Goal: Use online tool/utility: Utilize a website feature to perform a specific function

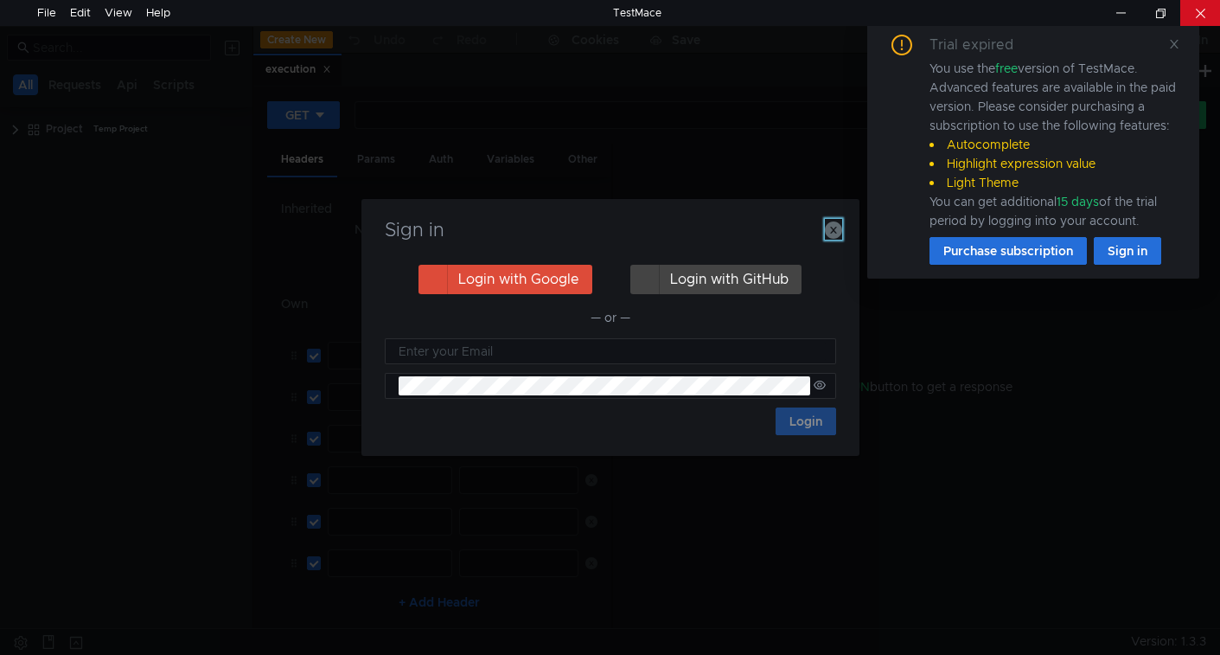
click at [838, 232] on icon "button" at bounding box center [833, 229] width 17 height 17
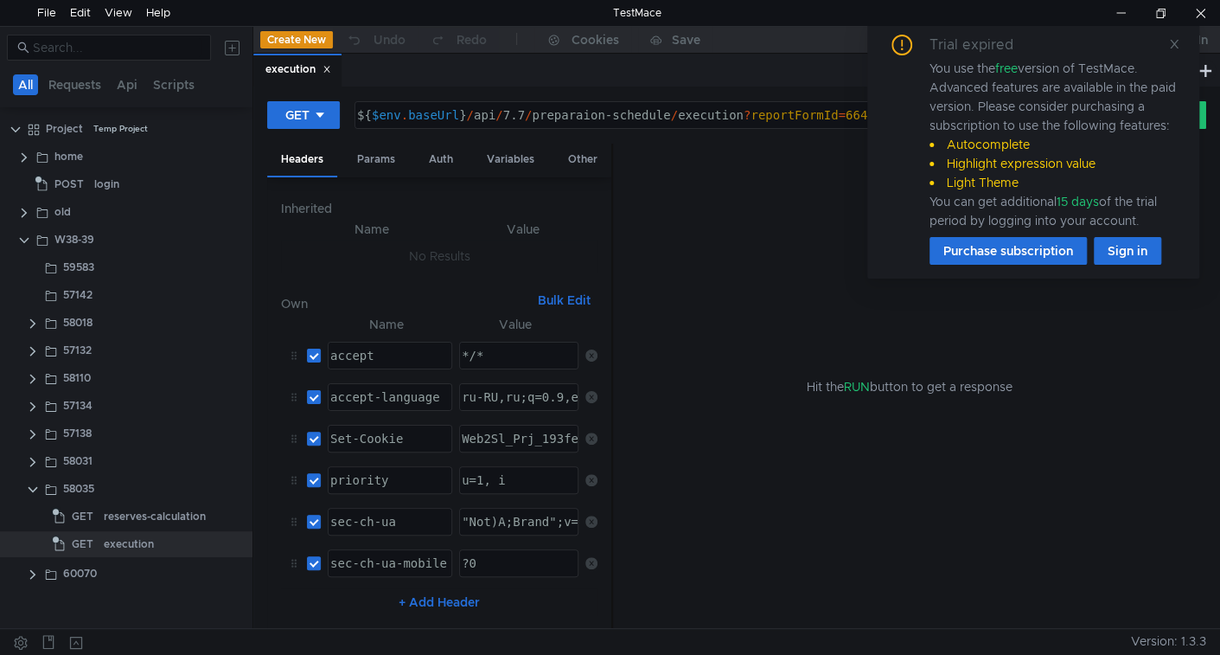
drag, startPoint x: 1170, startPoint y: 45, endPoint x: 1121, endPoint y: 92, distance: 67.9
click at [1170, 45] on icon at bounding box center [1174, 44] width 12 height 12
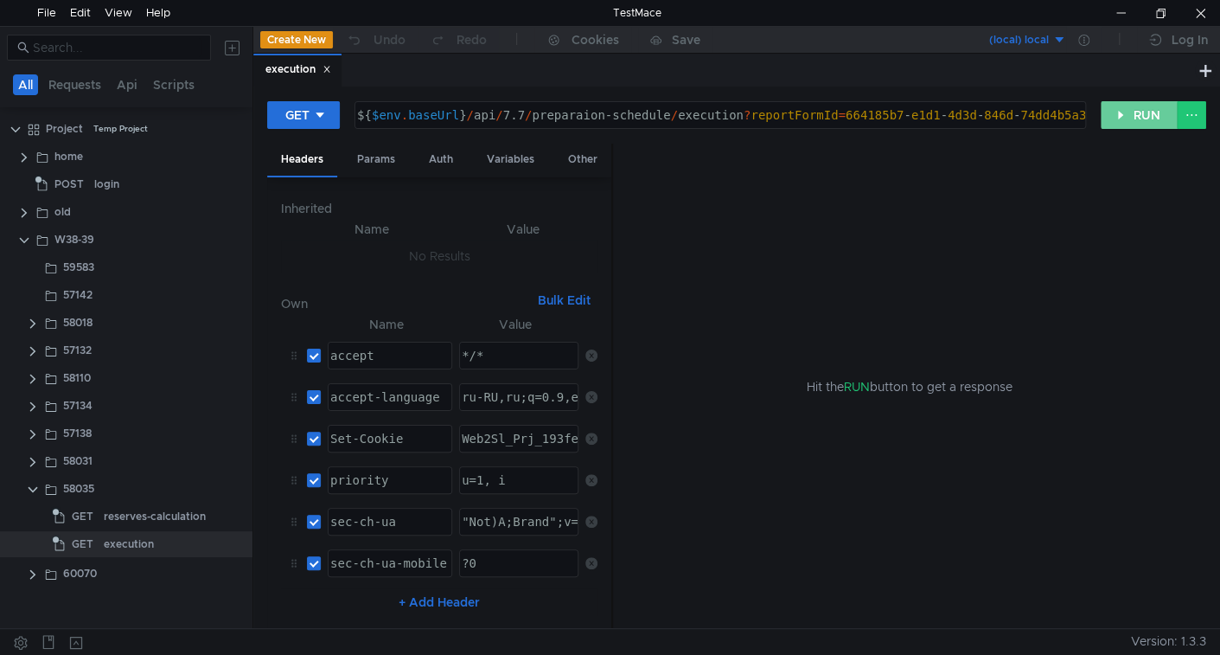
click at [1141, 127] on button "RUN" at bounding box center [1139, 115] width 77 height 28
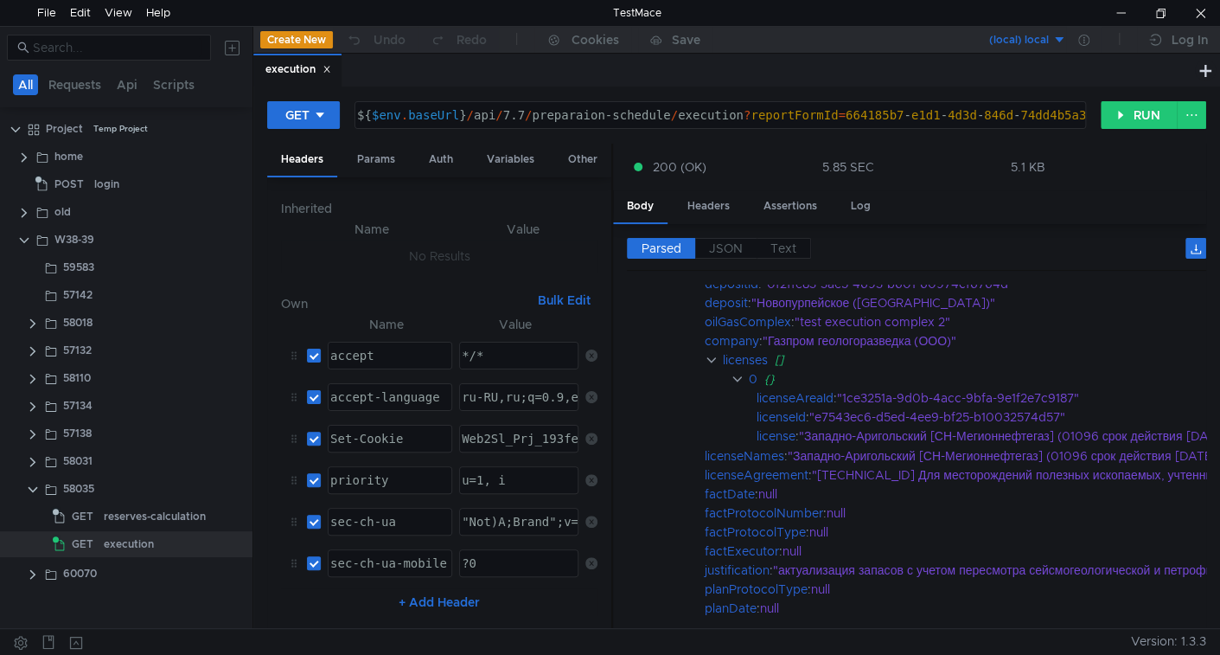
scroll to position [1475, 0]
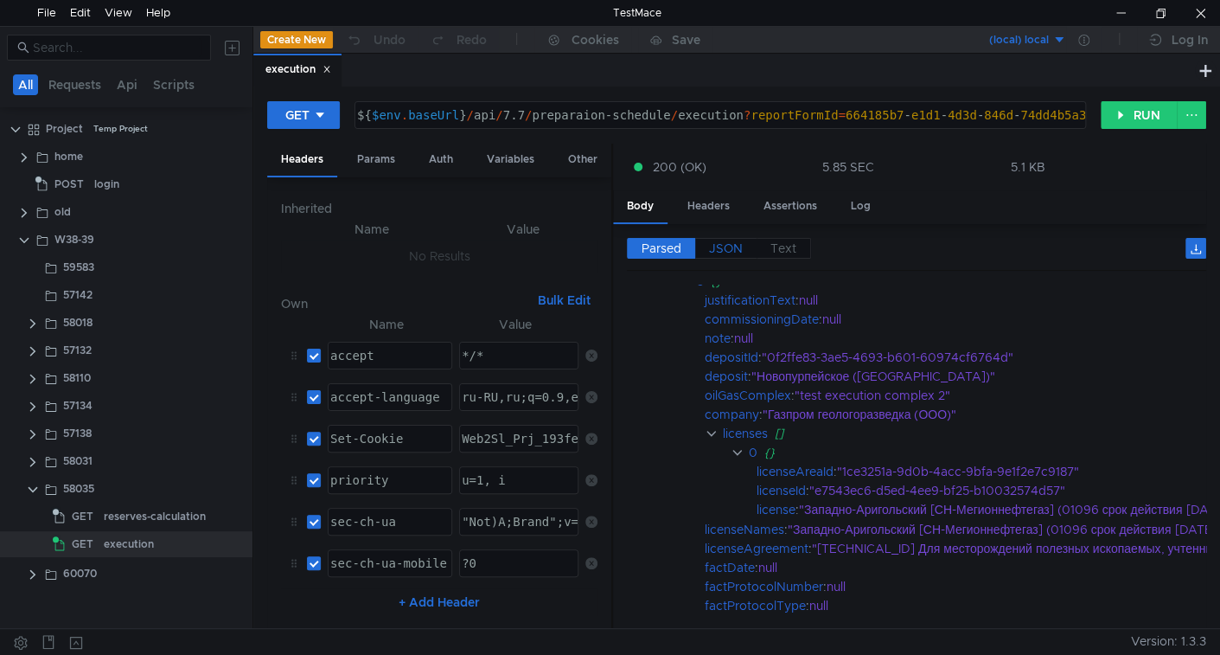
click at [741, 246] on span "JSON" at bounding box center [726, 248] width 34 height 16
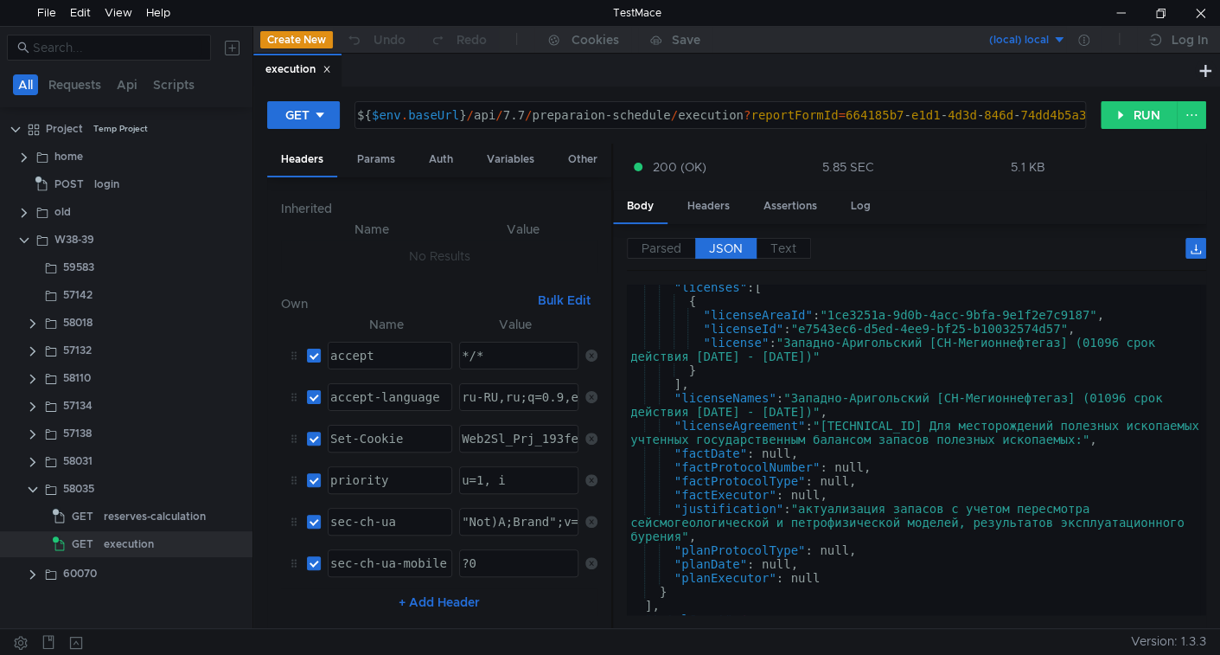
scroll to position [1412, 0]
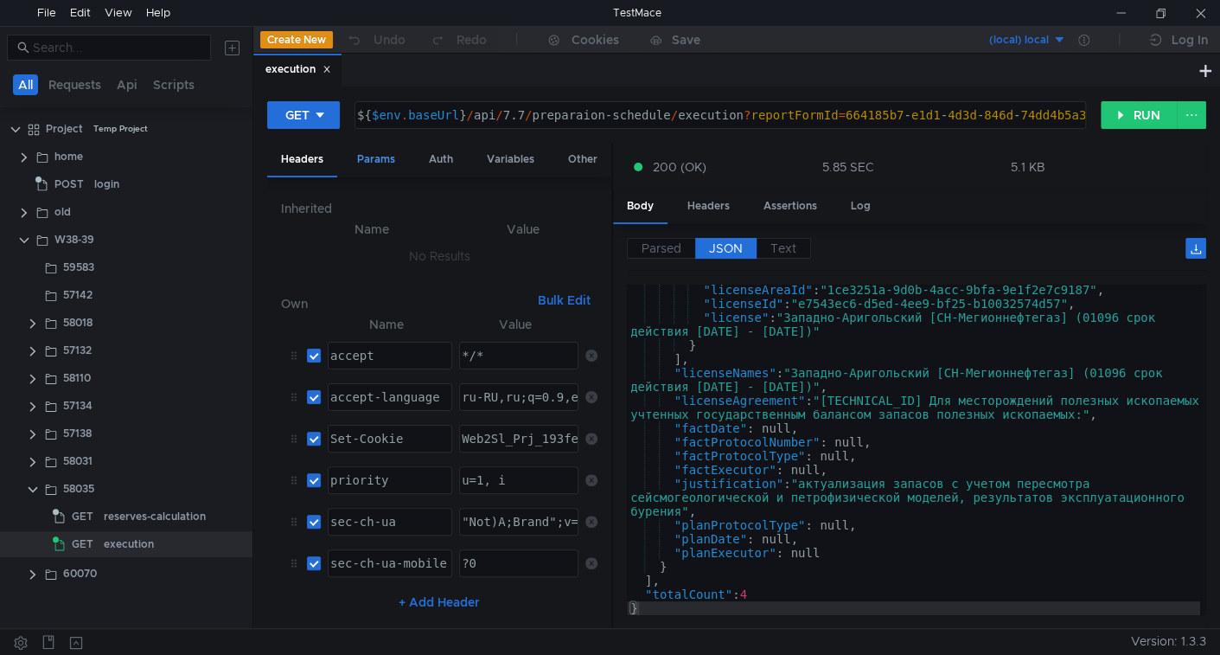
click at [384, 158] on div "Params" at bounding box center [376, 160] width 66 height 32
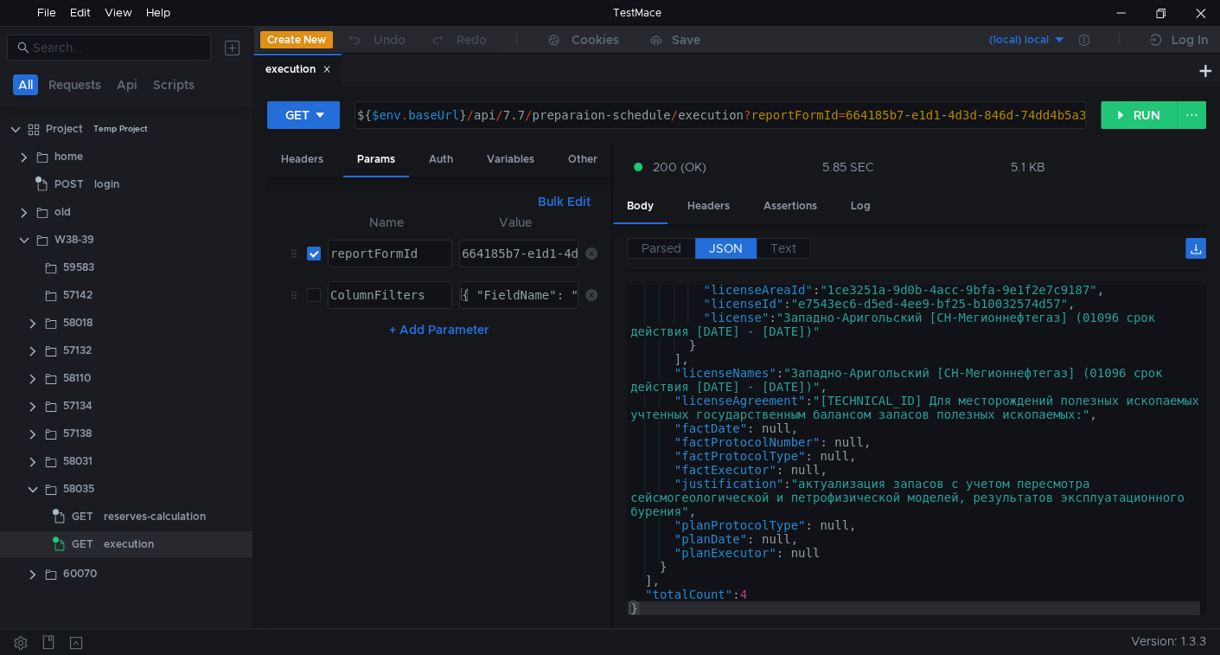
click at [517, 257] on div "664185b7-e1d1-4d3d-846d-74dd4b5a317c" at bounding box center [592, 267] width 268 height 42
type textarea "664185b7-e1d1-4d3d-846d-74dd4b5a317c"
click at [498, 264] on div "664185b7-e1d1-4d3d-846d-74dd4b5a317c 664185b7-e1d1-4d3d-846d-74dd4b5a317c ההההה…" at bounding box center [518, 254] width 119 height 28
click at [501, 259] on div "664185b7-e1d1-4d3d-846d-74dd4b5a317c" at bounding box center [592, 267] width 268 height 42
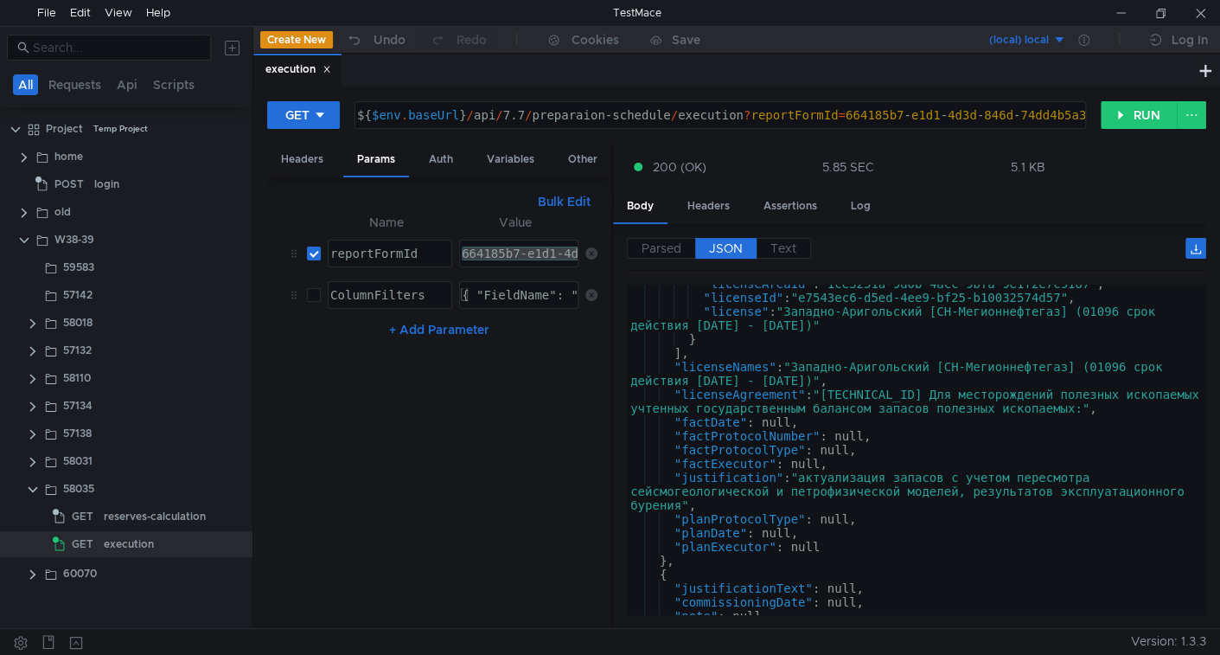
scroll to position [989, 0]
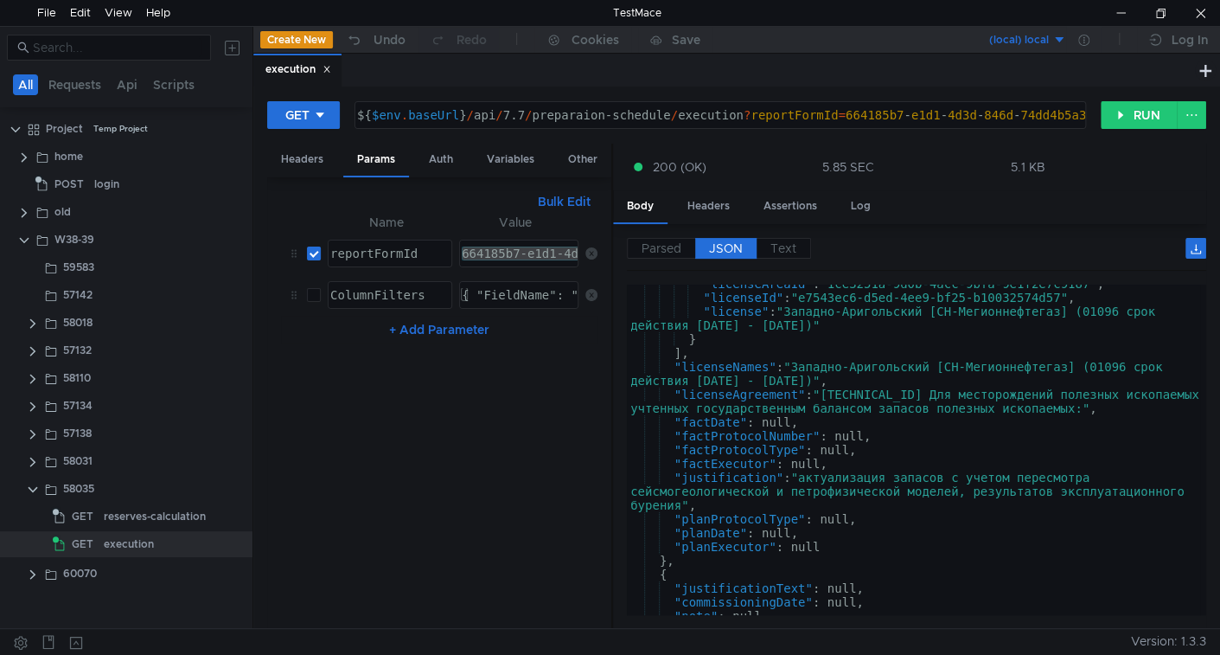
type textarea ""licenseAgreement": "[TECHNICAL_ID] Для месторождений полезных ископаемых, учте…"
click at [813, 388] on div ""licenseAreaId" : "1ce3251a-9d0b-4acc-9bfa-9e1f2e7c9187" , "licenseId" : "e7543…" at bounding box center [913, 456] width 573 height 358
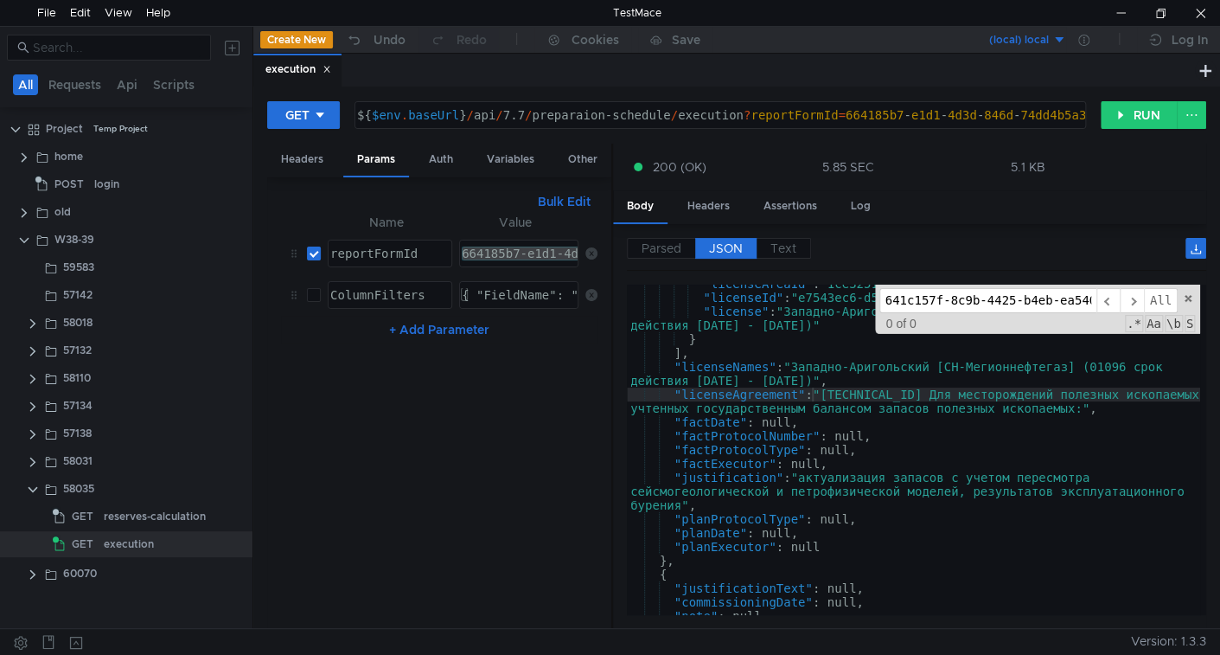
scroll to position [0, 56]
type input "641c157f-8c9b-4425-b4eb-ea540877cfe9"
click at [925, 394] on div ""licenseAreaId" : "1ce3251a-9d0b-4acc-9bfa-9e1f2e7c9187" , "licenseId" : "e7543…" at bounding box center [913, 456] width 573 height 358
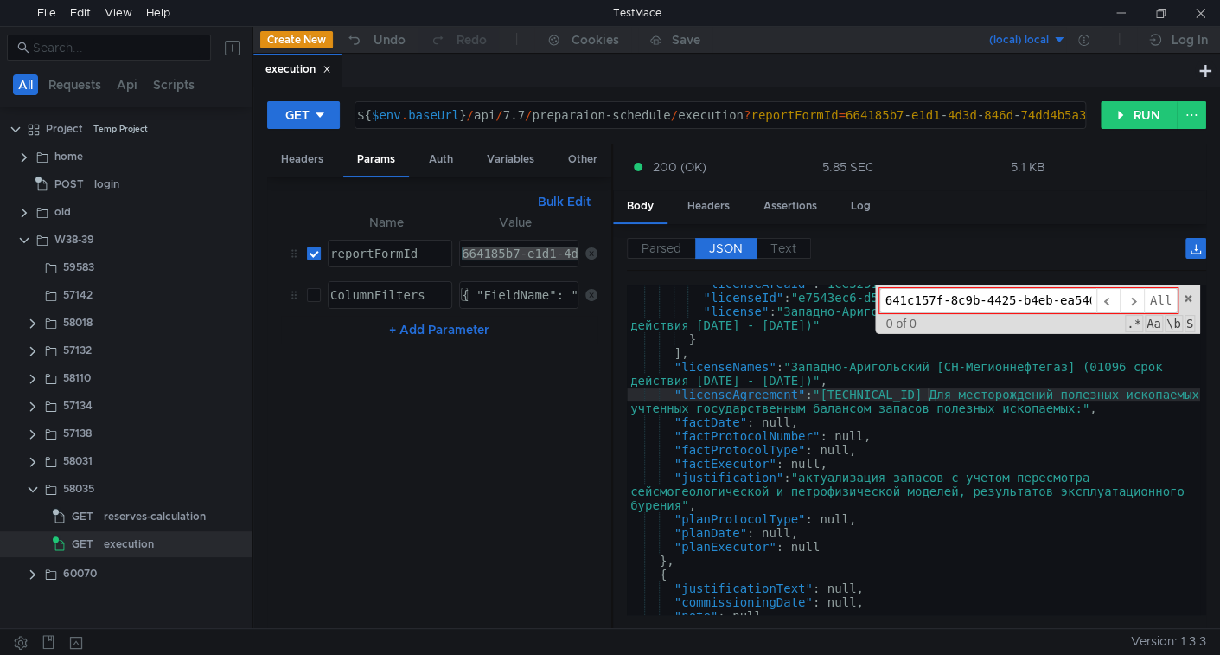
scroll to position [989, 0]
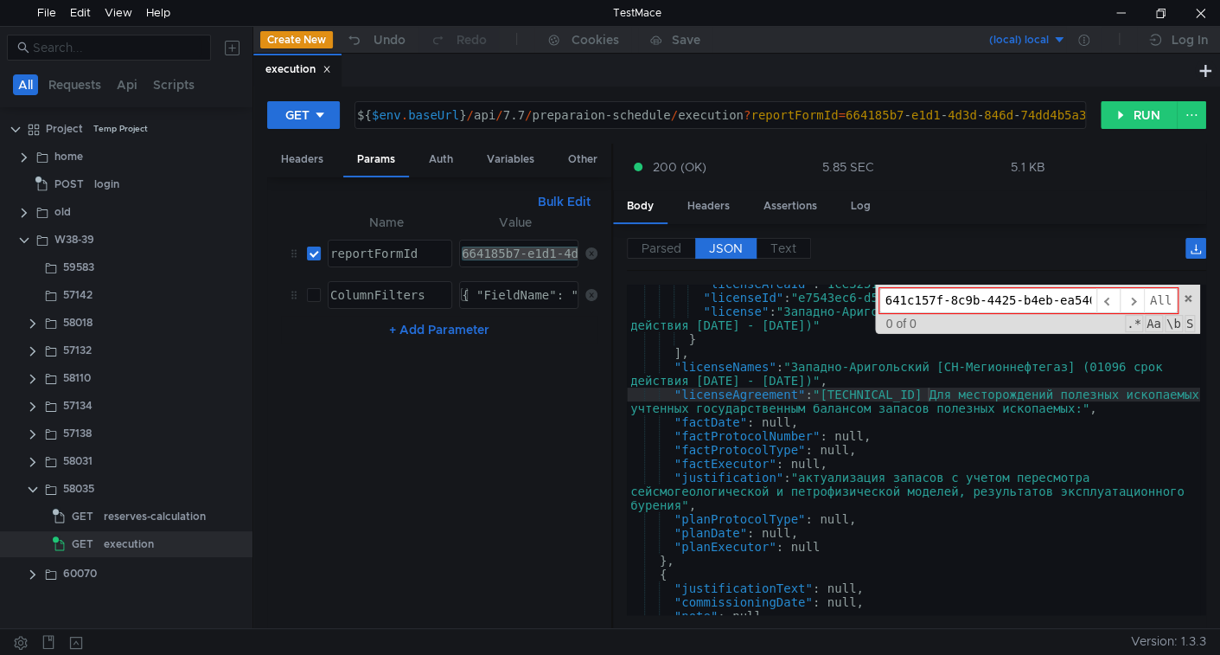
click at [1191, 302] on div "641c157f-8c9b-4425-b4eb-ea540877cfe9 ​ ​ All Replace All + 0 of 0 .* Aa \b S" at bounding box center [1037, 309] width 325 height 49
click at [1188, 289] on div "641c157f-8c9b-4425-b4eb-ea540877cfe9 ​ ​ All Replace All + 0 of 0 .* Aa \b S" at bounding box center [1037, 309] width 325 height 49
click at [1188, 296] on span at bounding box center [1188, 298] width 12 height 12
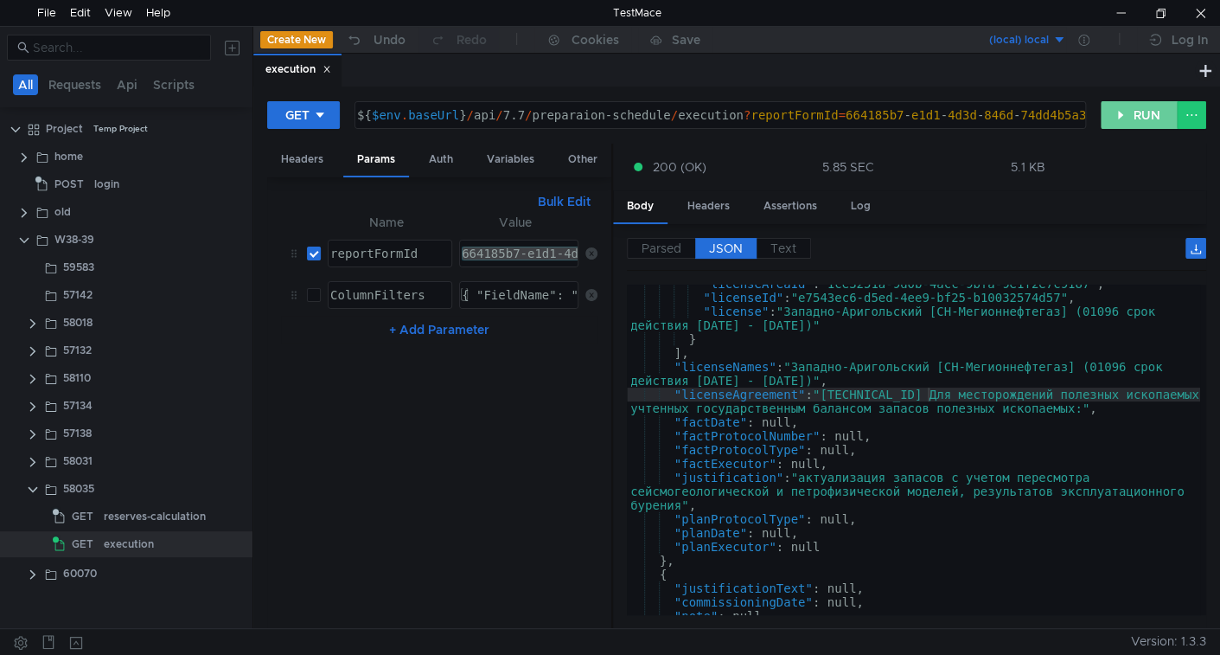
click at [1136, 116] on button "RUN" at bounding box center [1139, 115] width 77 height 28
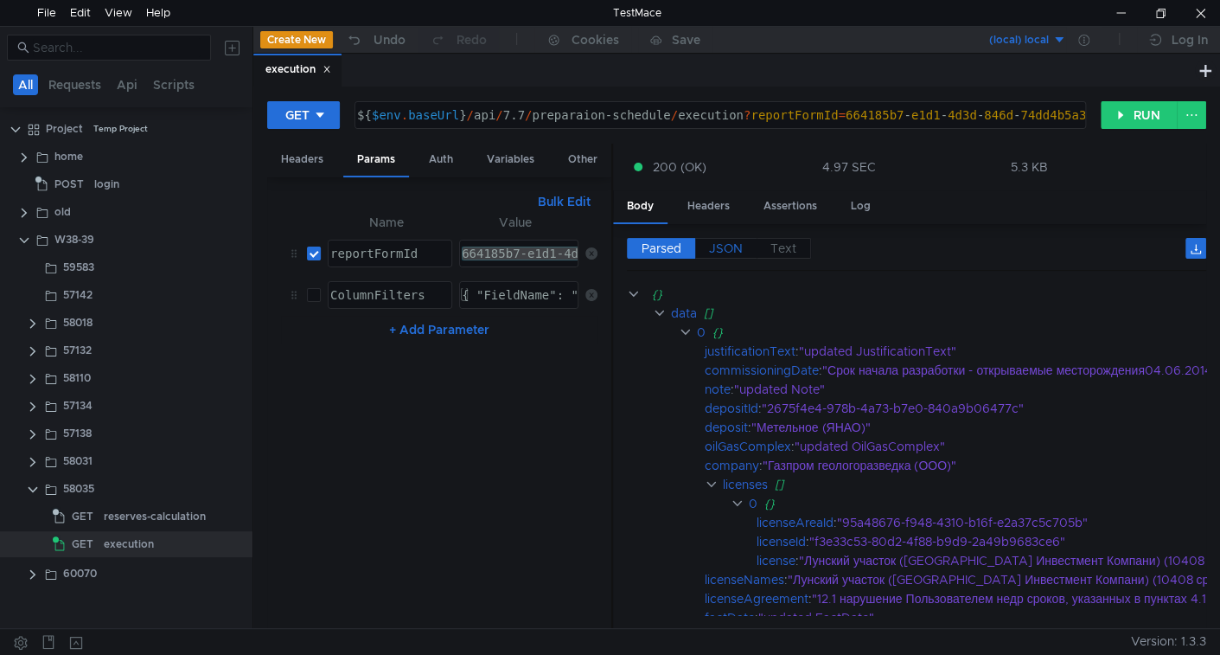
click at [718, 248] on span "JSON" at bounding box center [726, 248] width 34 height 16
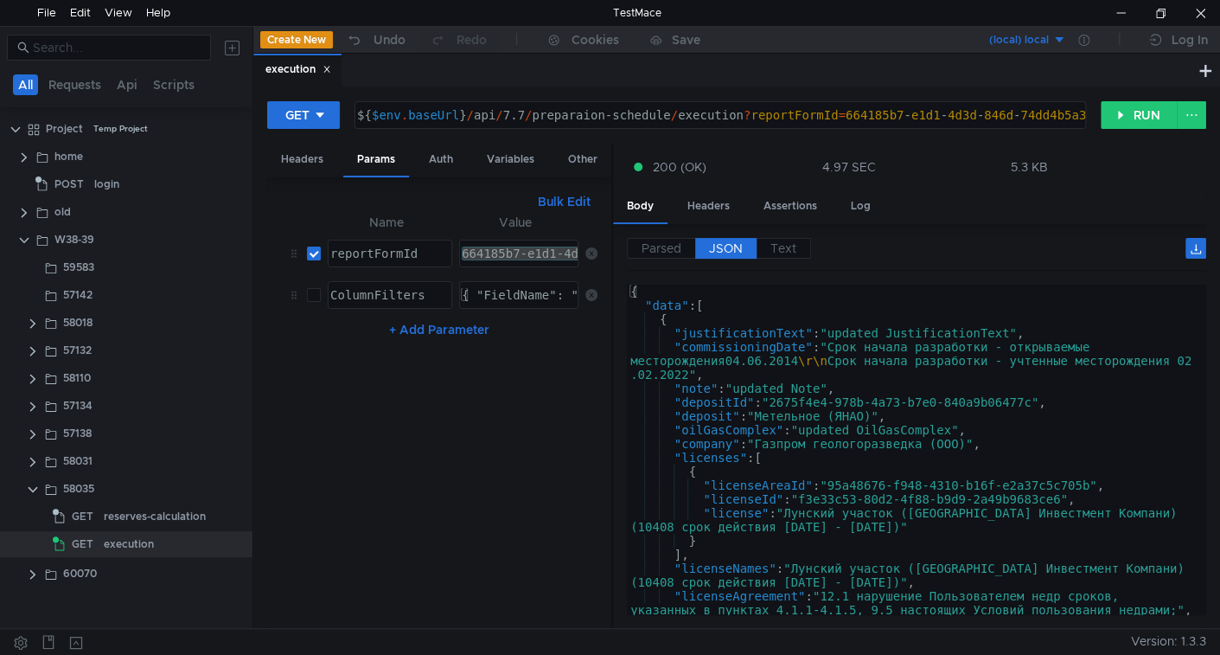
click at [718, 241] on span "JSON" at bounding box center [726, 248] width 34 height 16
click at [661, 249] on span "Parsed" at bounding box center [662, 248] width 40 height 16
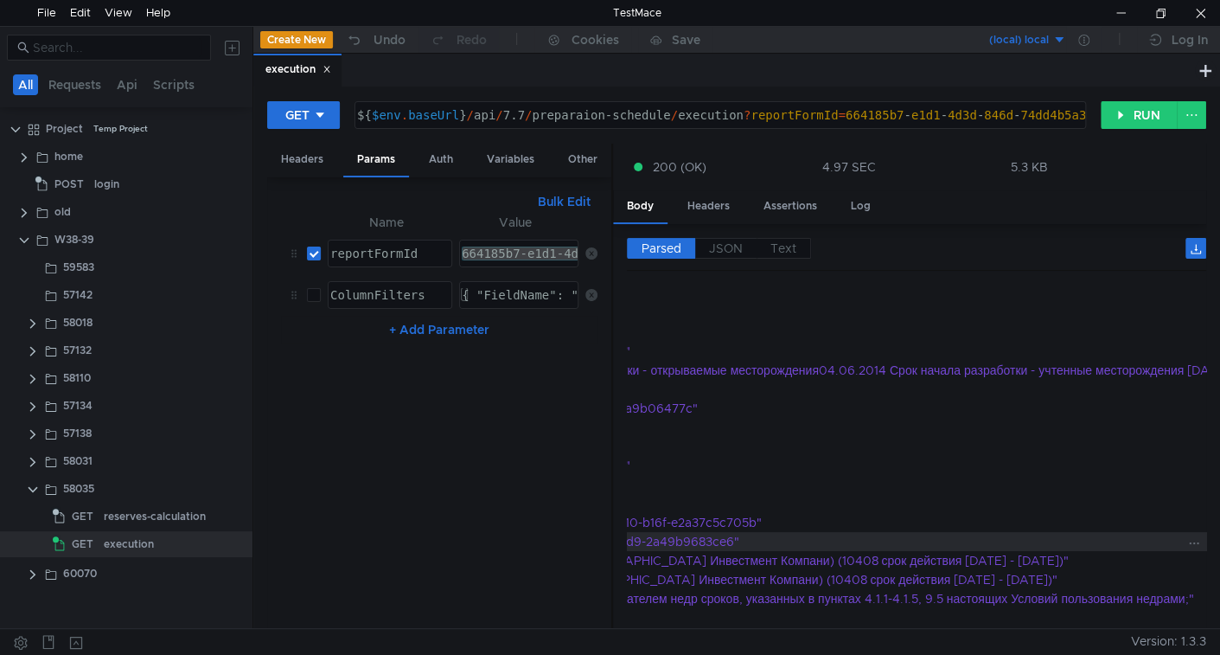
scroll to position [0, 304]
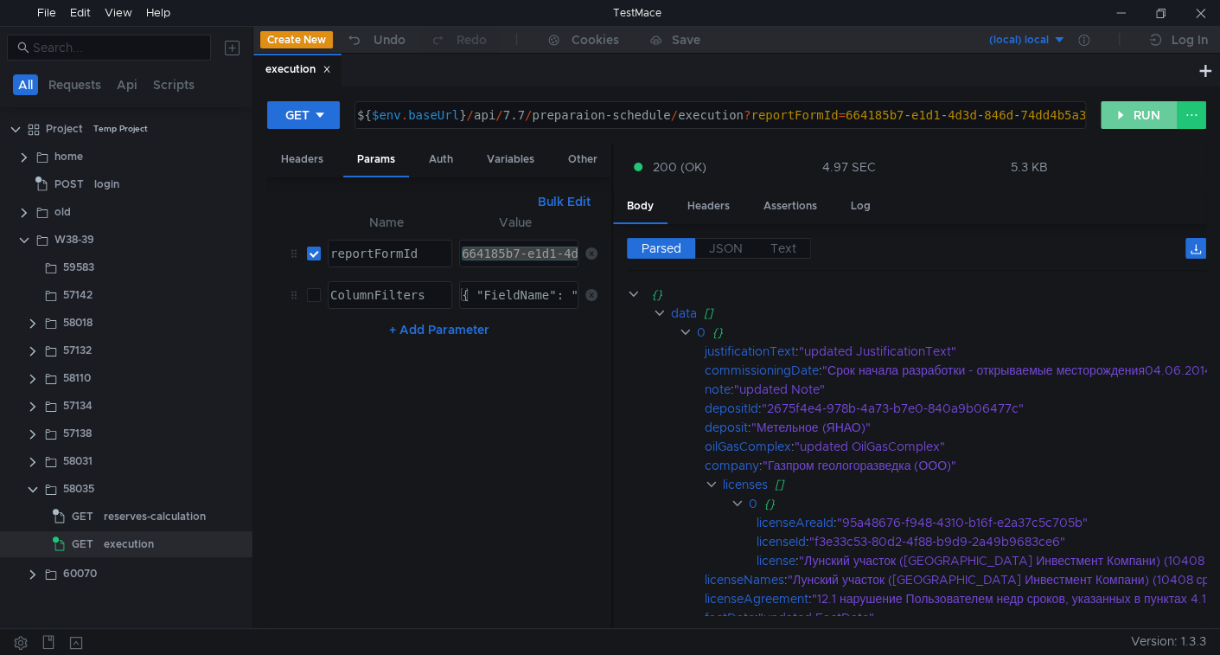
click at [1111, 111] on button "RUN" at bounding box center [1139, 115] width 77 height 28
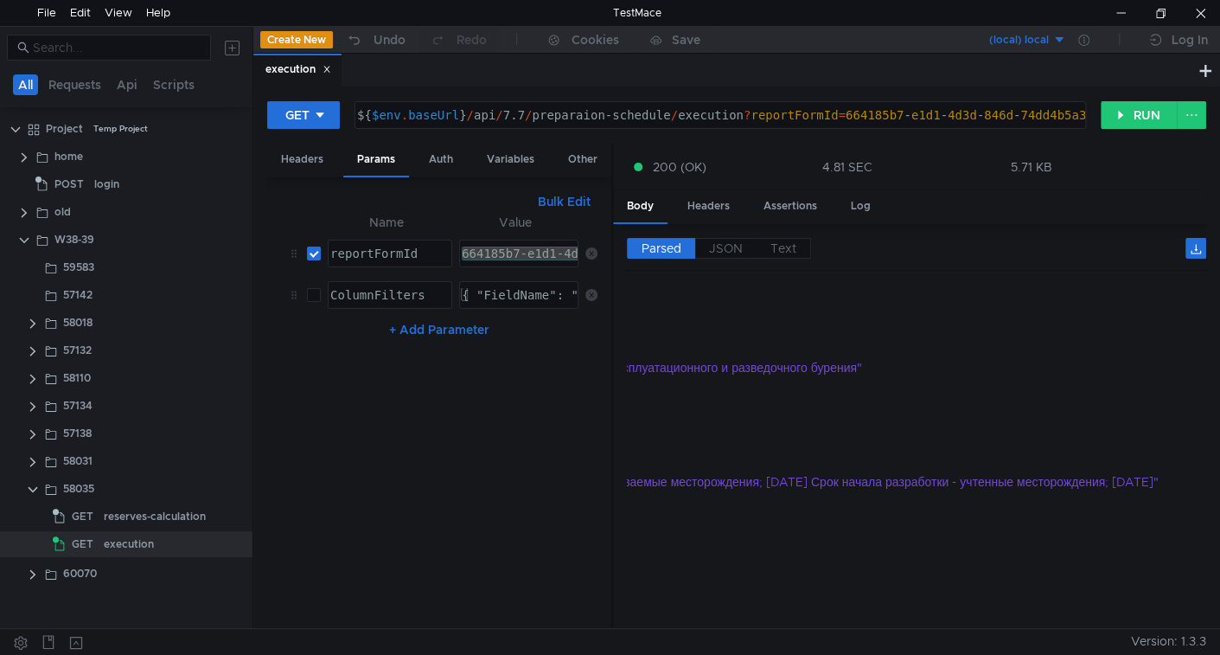
scroll to position [823, 421]
click at [739, 240] on span "JSON" at bounding box center [726, 248] width 34 height 16
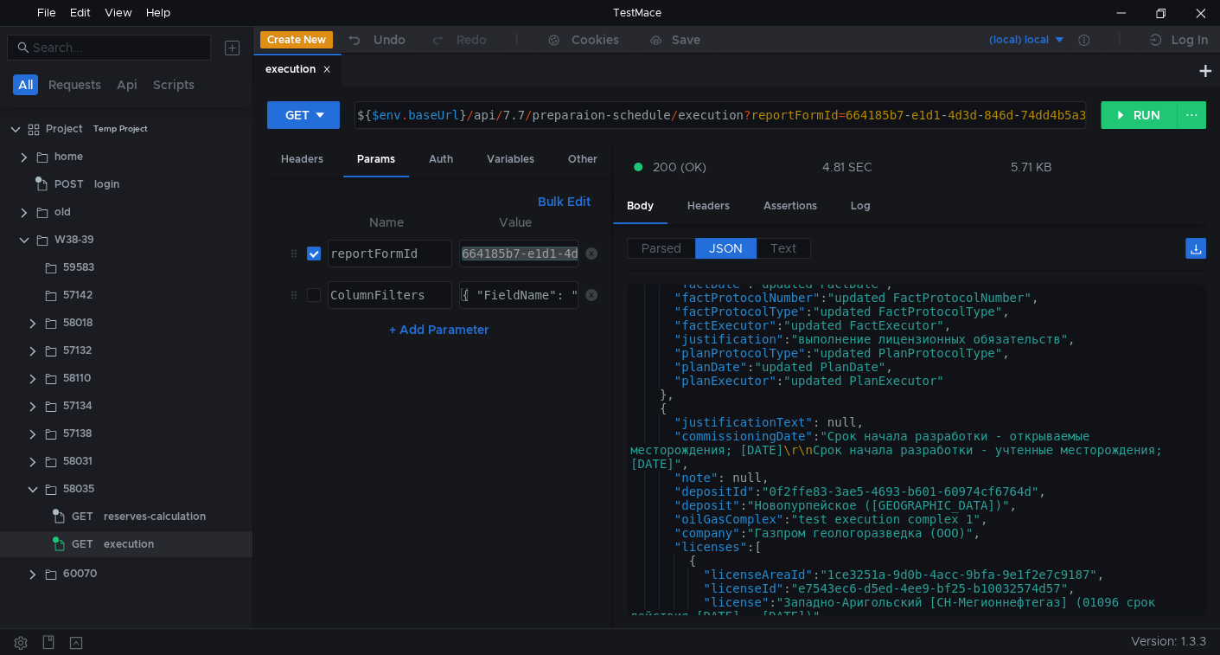
scroll to position [300, 0]
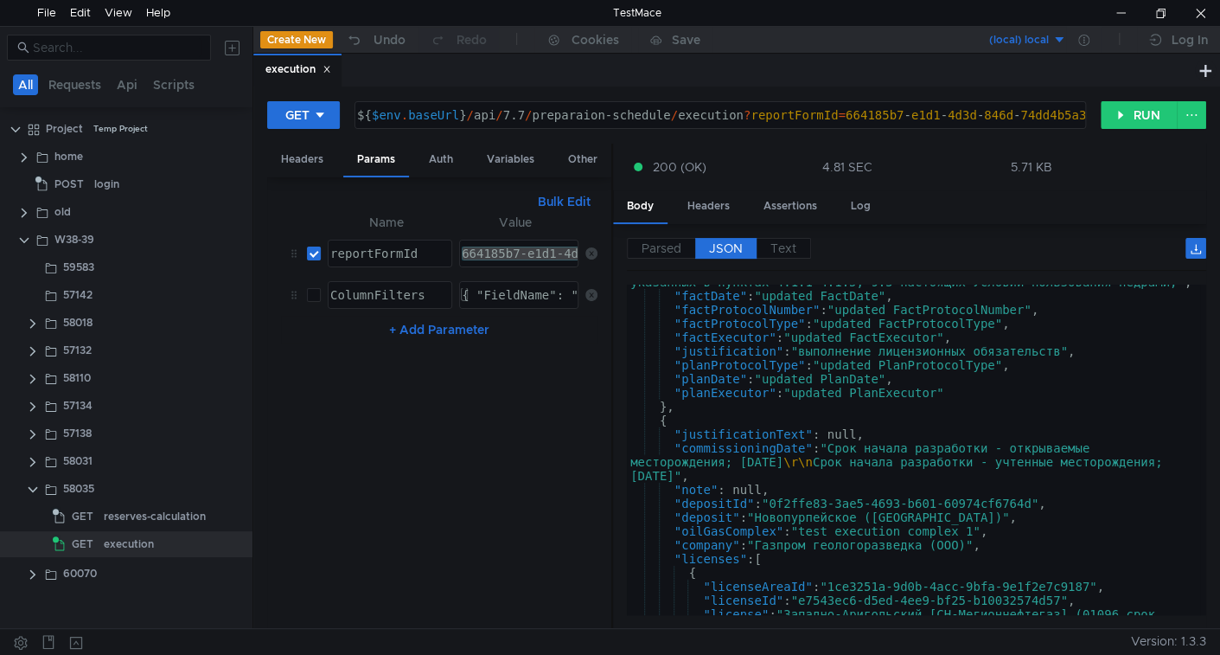
click at [850, 445] on div ""licenseAgreement" : "12.1 нарушение Пользователем недр сроков, указанных в пун…" at bounding box center [913, 454] width 573 height 386
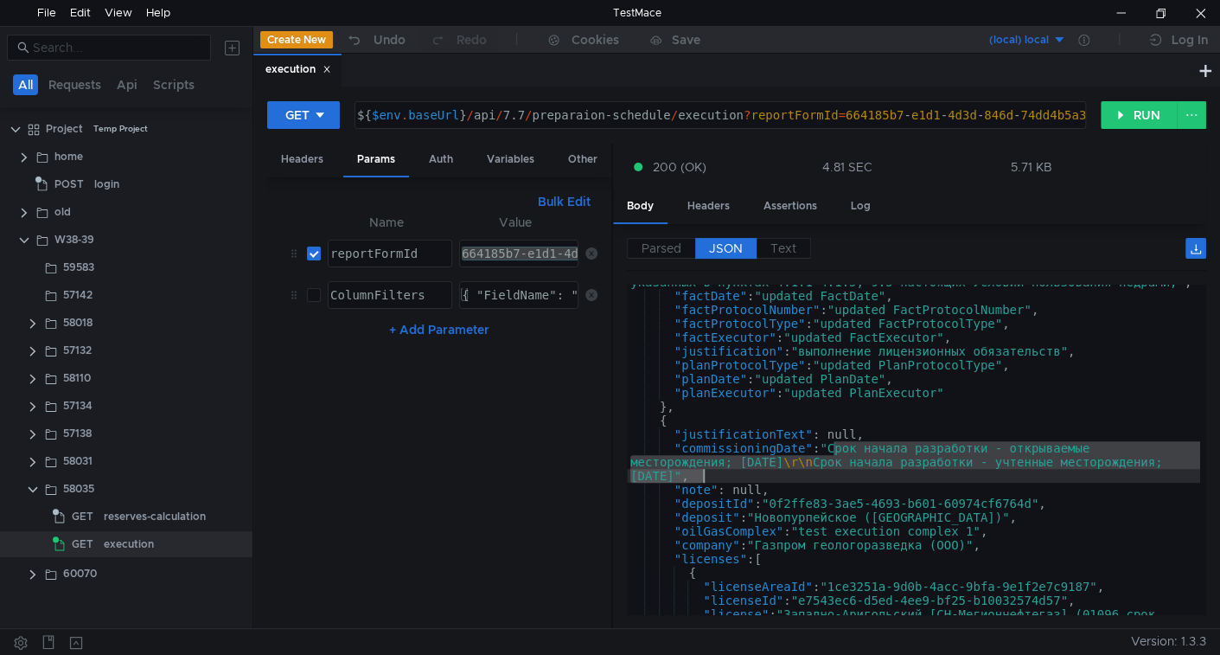
drag, startPoint x: 849, startPoint y: 445, endPoint x: 696, endPoint y: 471, distance: 155.3
click at [696, 471] on div ""licenseAgreement" : "12.1 нарушение Пользователем недр сроков, указанных в пун…" at bounding box center [913, 454] width 573 height 386
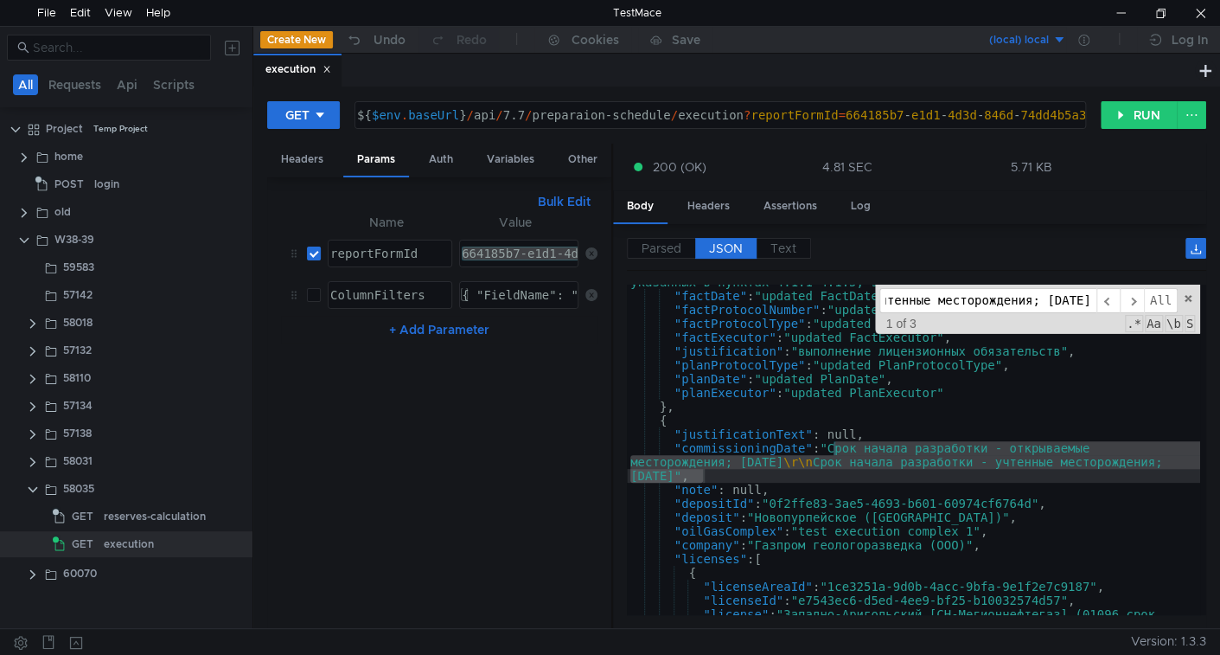
scroll to position [0, 0]
drag, startPoint x: 1170, startPoint y: 297, endPoint x: 1163, endPoint y: 308, distance: 13.2
click at [1170, 297] on span "All" at bounding box center [1161, 300] width 34 height 25
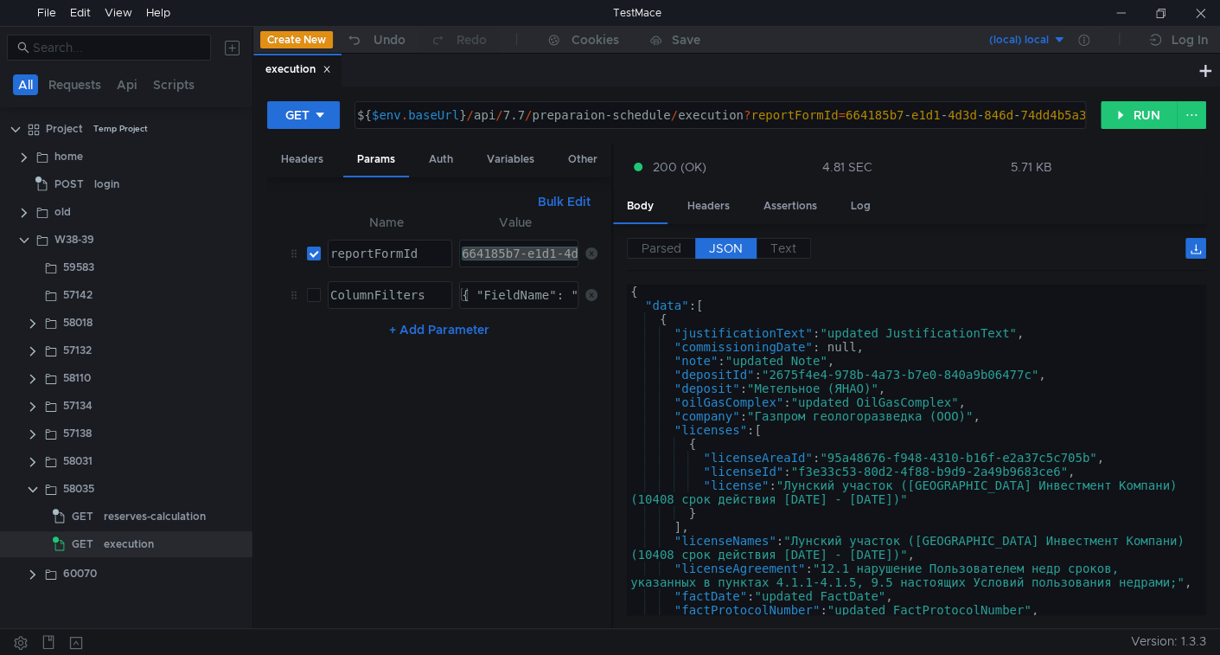
type textarea ""license": "Лунский участок ([GEOGRAPHIC_DATA] Инвестмент Компани) (10408 срок …"
click at [878, 479] on div "{ "data" : [ { "justificationText" : "updated JustificationText" , "commissioni…" at bounding box center [913, 464] width 573 height 358
